Goal: Task Accomplishment & Management: Use online tool/utility

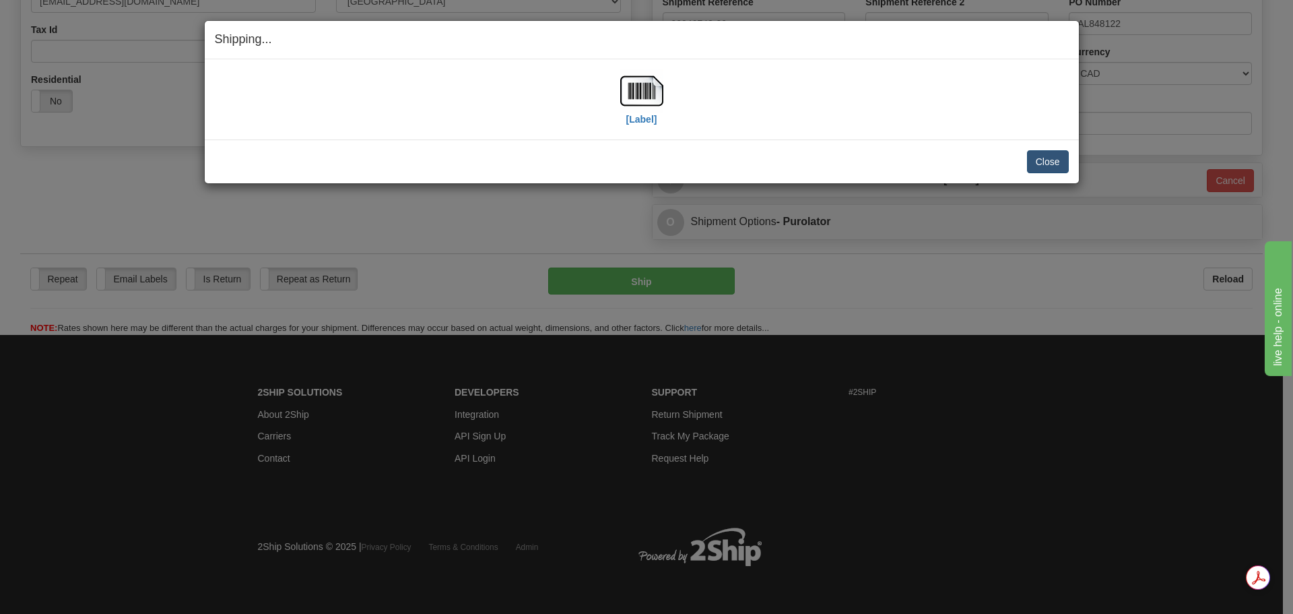
scroll to position [410, 0]
click at [1033, 166] on button "Close" at bounding box center [1048, 161] width 42 height 23
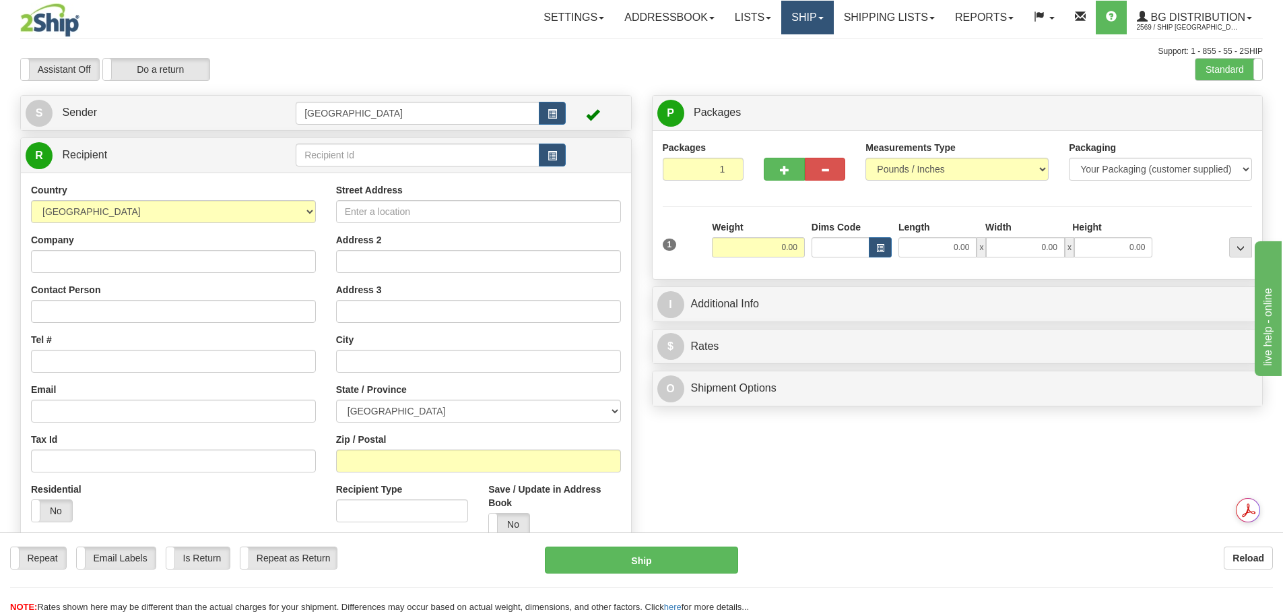
click at [800, 20] on link "Ship" at bounding box center [807, 18] width 52 height 34
click at [795, 46] on link "Ship Screen" at bounding box center [780, 47] width 106 height 18
click at [337, 157] on input "text" at bounding box center [418, 154] width 244 height 23
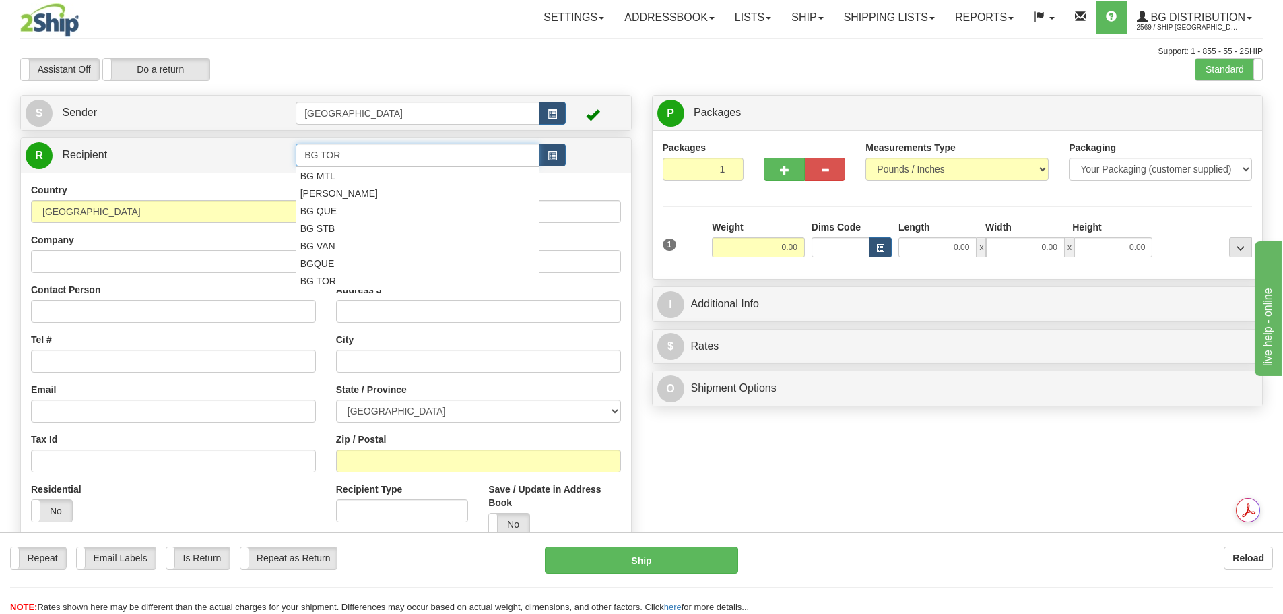
type input "BG TOR"
click button "Delete" at bounding box center [0, 0] width 0 height 0
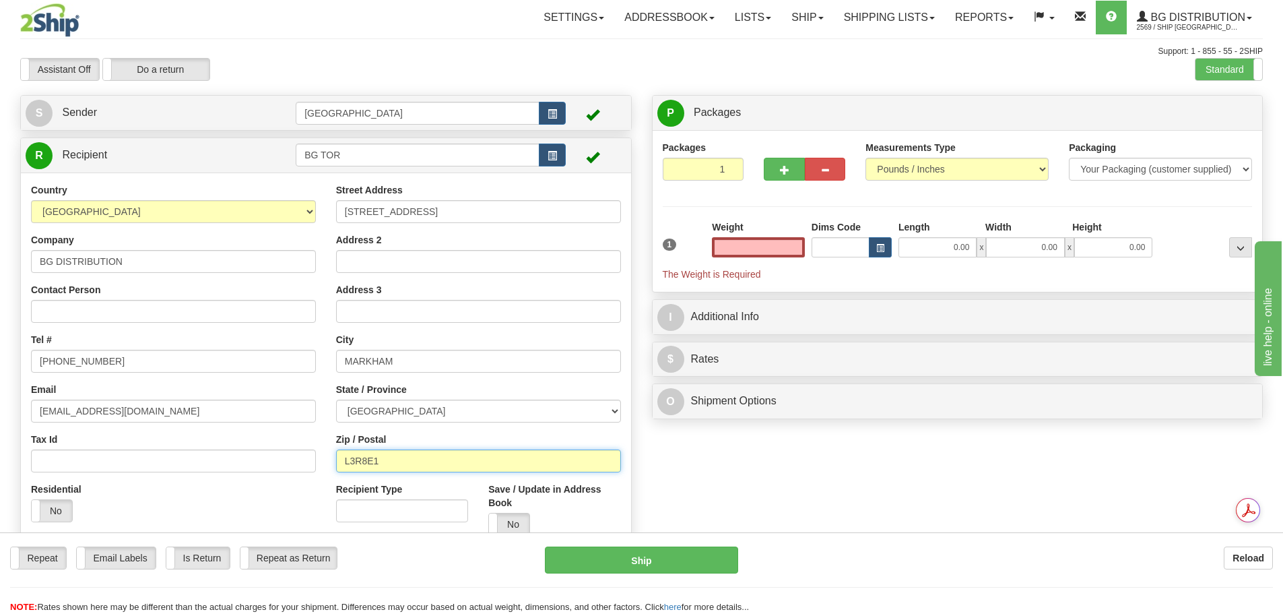
type input "0.00"
drag, startPoint x: 410, startPoint y: 458, endPoint x: 318, endPoint y: 457, distance: 92.3
click at [318, 457] on div "Country AFGHANISTAN ALAND ISLANDS ALBANIA ALGERIA AMERICAN SAMOA ANDORRA ANGOLA…" at bounding box center [326, 364] width 610 height 362
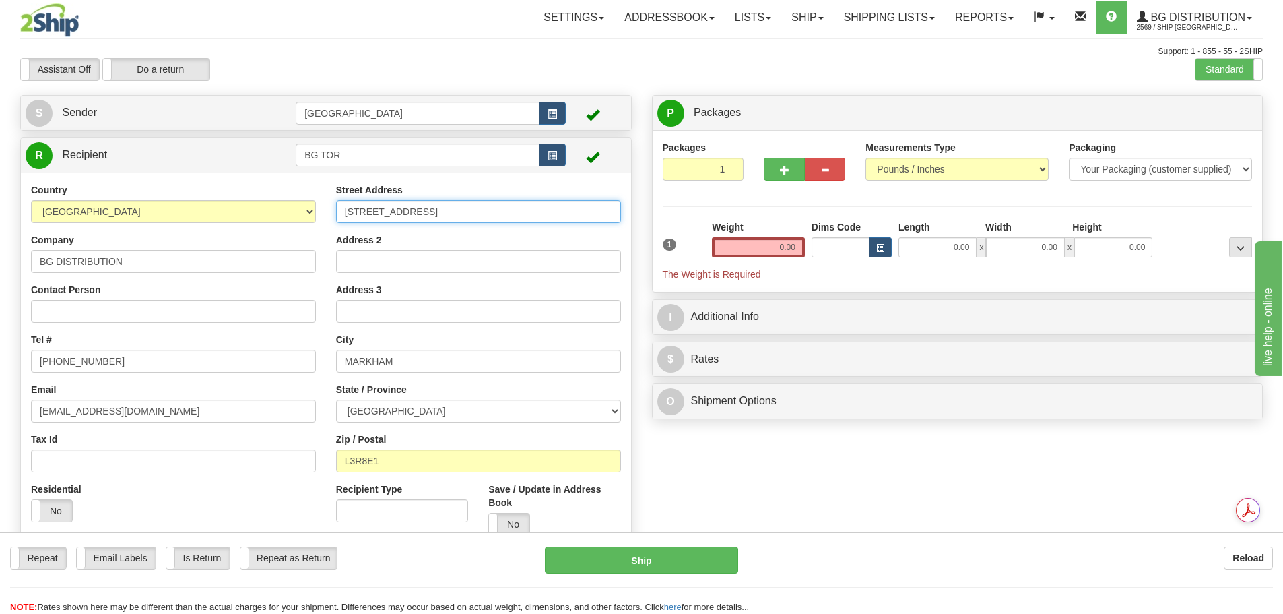
click at [467, 211] on input "750 COCHRANE DR." at bounding box center [478, 211] width 285 height 23
drag, startPoint x: 467, startPoint y: 211, endPoint x: 301, endPoint y: 205, distance: 166.5
click at [301, 205] on div "Country AFGHANISTAN ALAND ISLANDS ALBANIA ALGERIA AMERICAN SAMOA ANDORRA ANGOLA…" at bounding box center [326, 364] width 610 height 362
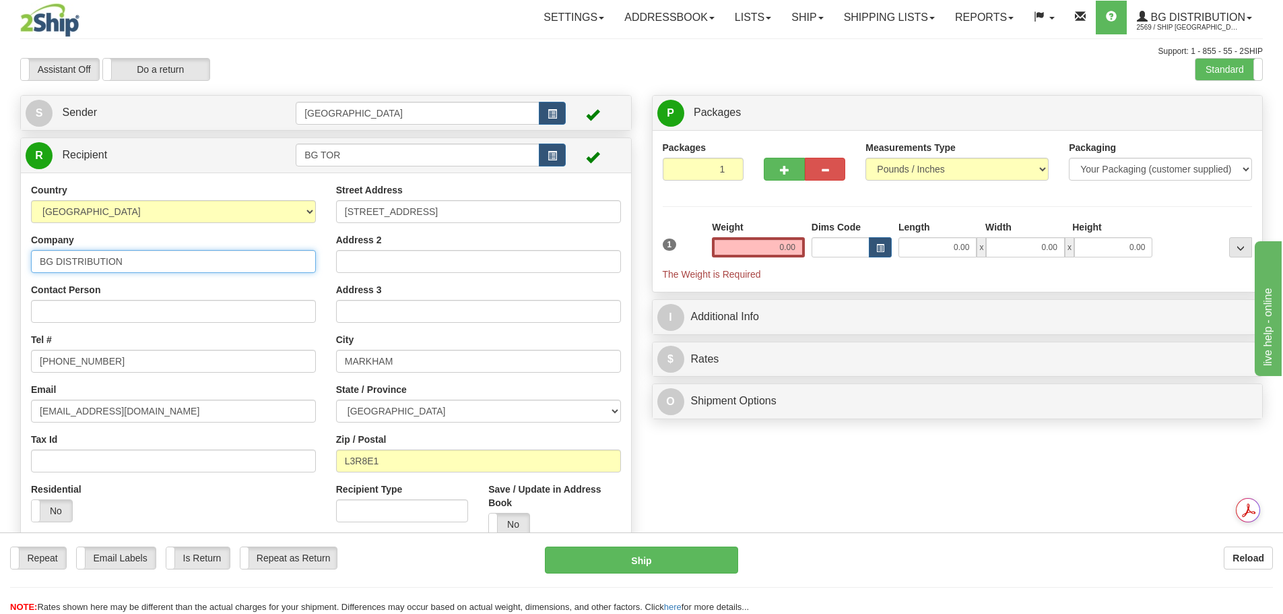
drag, startPoint x: 152, startPoint y: 260, endPoint x: 0, endPoint y: 260, distance: 152.2
click at [0, 260] on div "Toggle navigation Settings Shipping Preferences Fields Preferences New" at bounding box center [641, 316] width 1283 height 632
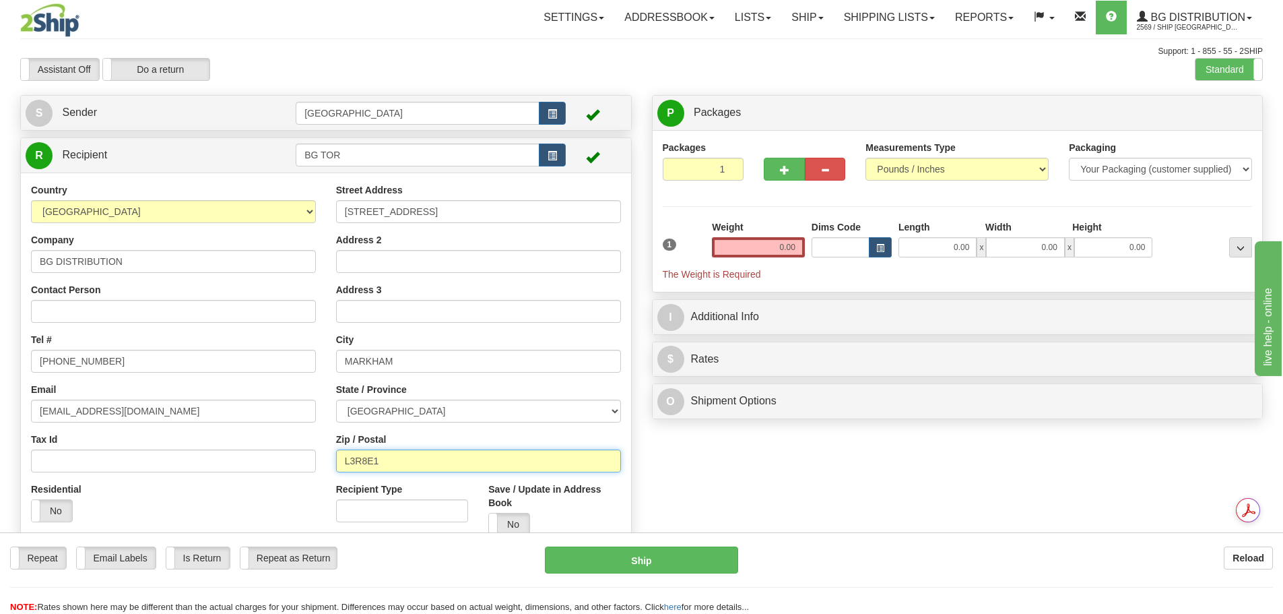
click at [414, 449] on input "L3R8E1" at bounding box center [478, 460] width 285 height 23
drag, startPoint x: 403, startPoint y: 457, endPoint x: 317, endPoint y: 456, distance: 86.9
click at [317, 456] on div "Country AFGHANISTAN ALAND ISLANDS ALBANIA ALGERIA AMERICAN SAMOA ANDORRA ANGOLA…" at bounding box center [326, 364] width 610 height 362
